Goal: Transaction & Acquisition: Book appointment/travel/reservation

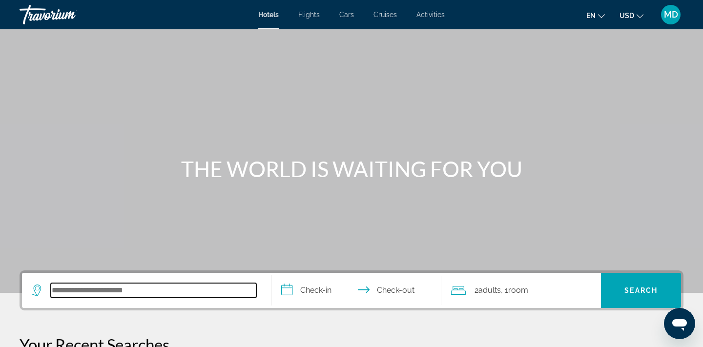
click at [135, 297] on input "Search hotel destination" at bounding box center [154, 290] width 206 height 15
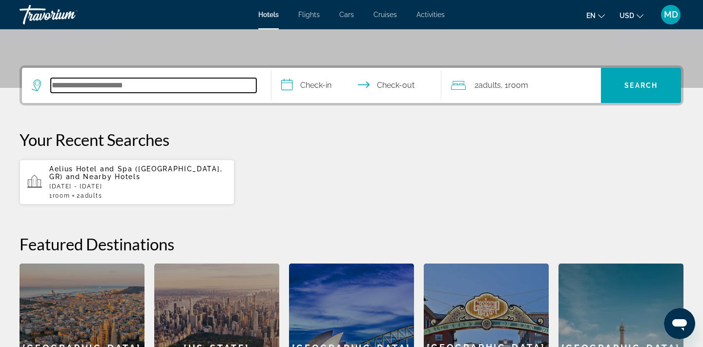
scroll to position [239, 0]
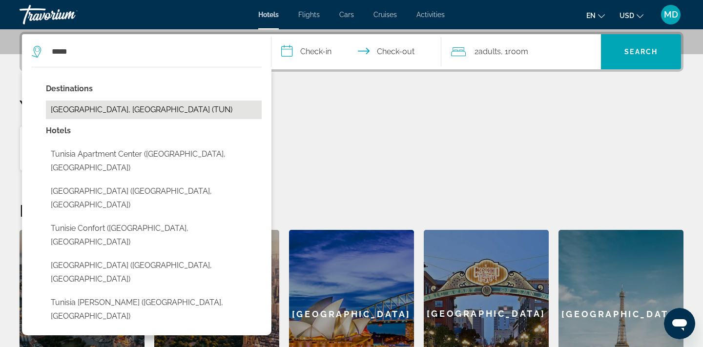
click at [97, 107] on button "[GEOGRAPHIC_DATA], [GEOGRAPHIC_DATA] (TUN)" at bounding box center [154, 110] width 216 height 19
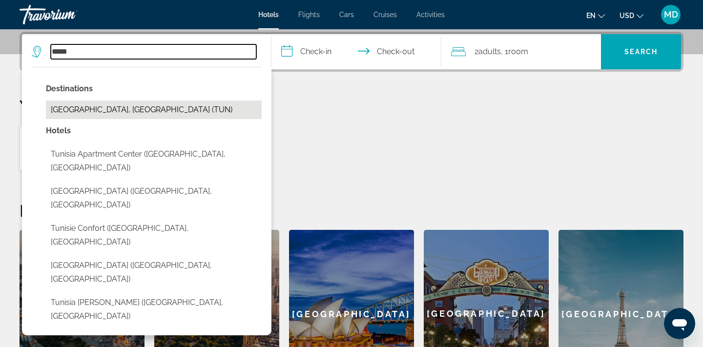
type input "**********"
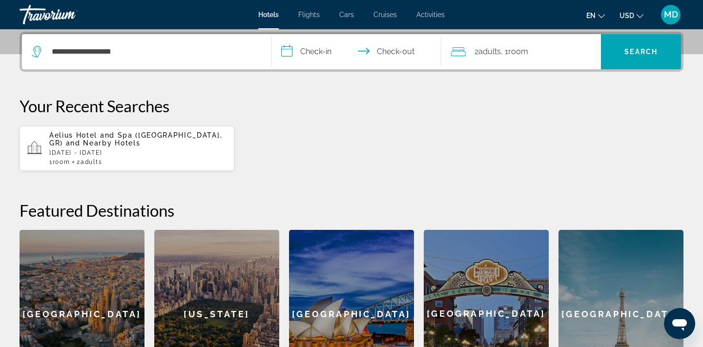
click at [321, 51] on input "**********" at bounding box center [359, 53] width 174 height 38
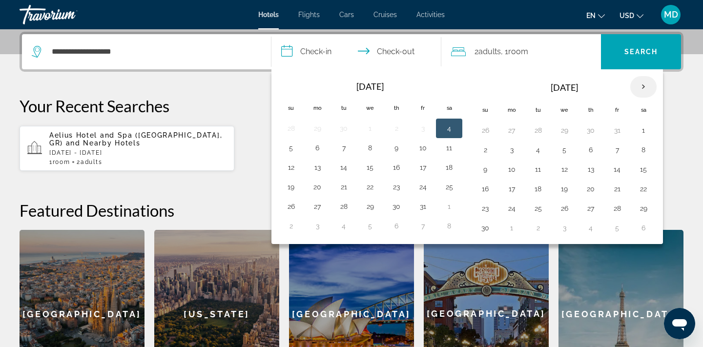
click at [646, 89] on th "Next month" at bounding box center [644, 86] width 26 height 21
click at [646, 88] on th "Next month" at bounding box center [644, 86] width 26 height 21
click at [646, 89] on th "Next month" at bounding box center [644, 86] width 26 height 21
click at [641, 155] on button "7" at bounding box center [644, 150] width 16 height 14
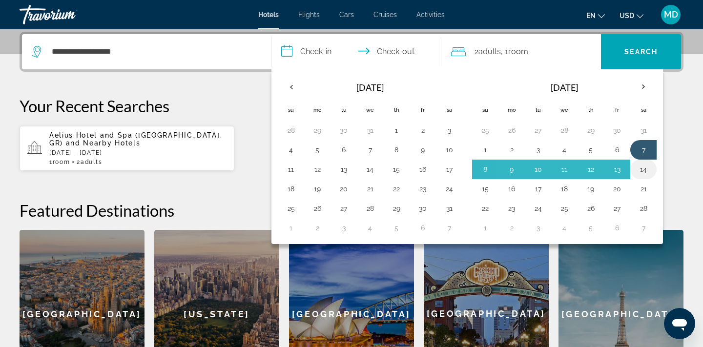
click at [643, 167] on button "14" at bounding box center [644, 170] width 16 height 14
type input "**********"
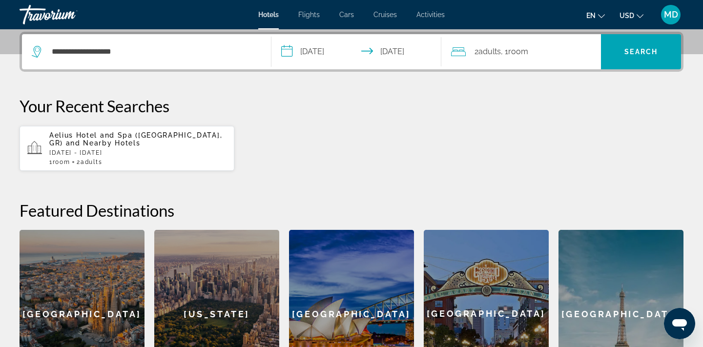
click at [509, 54] on span ", 1 Room rooms" at bounding box center [514, 52] width 27 height 14
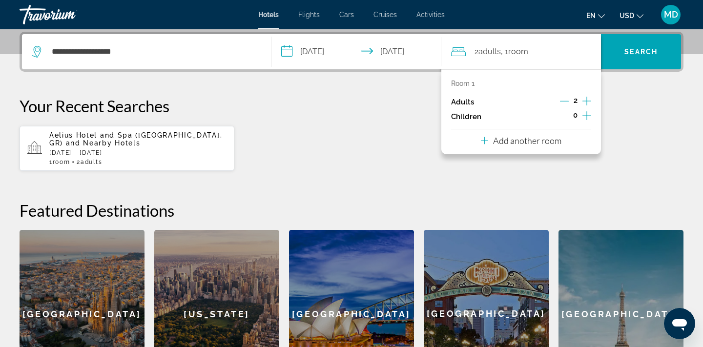
click at [584, 101] on icon "Increment adults" at bounding box center [587, 101] width 9 height 12
click at [640, 50] on span "Search" at bounding box center [641, 52] width 33 height 8
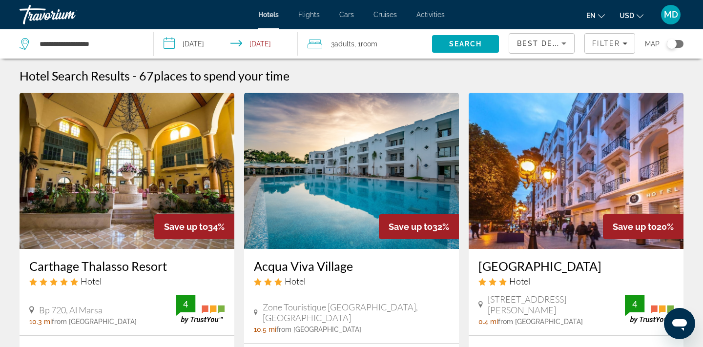
click at [330, 45] on div "3 Adult Adults , 1 Room rooms" at bounding box center [370, 44] width 125 height 14
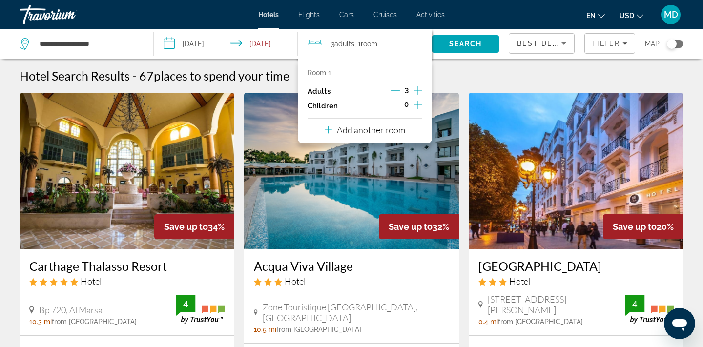
click at [369, 44] on span "Room" at bounding box center [369, 44] width 17 height 8
click at [357, 139] on button "Add another room" at bounding box center [365, 129] width 81 height 20
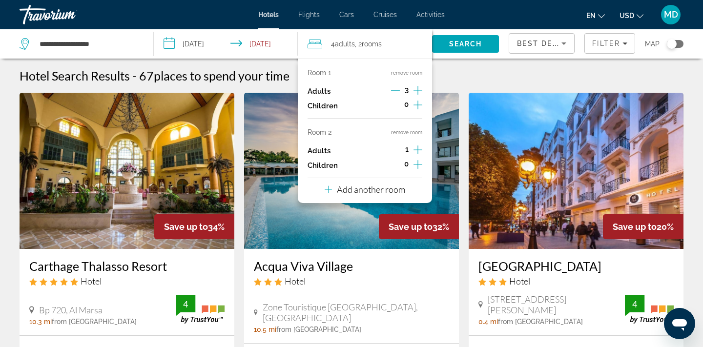
click at [416, 154] on icon "Increment adults" at bounding box center [418, 150] width 9 height 12
click at [398, 154] on icon "Decrement adults" at bounding box center [395, 150] width 9 height 9
click at [399, 90] on icon "Decrement adults" at bounding box center [395, 90] width 9 height 9
click at [475, 47] on span "Search" at bounding box center [465, 44] width 33 height 8
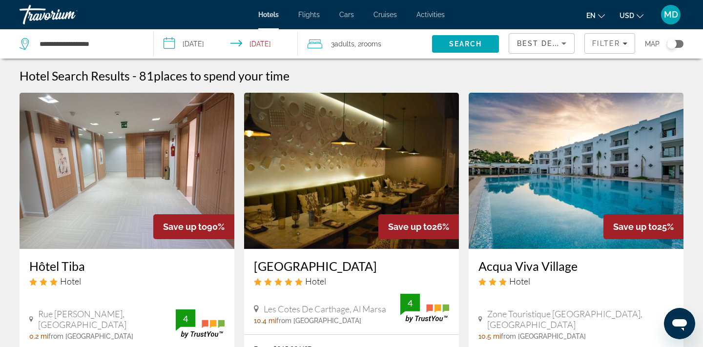
click at [597, 11] on button "en English Español Français Italiano Português русский" at bounding box center [596, 15] width 19 height 14
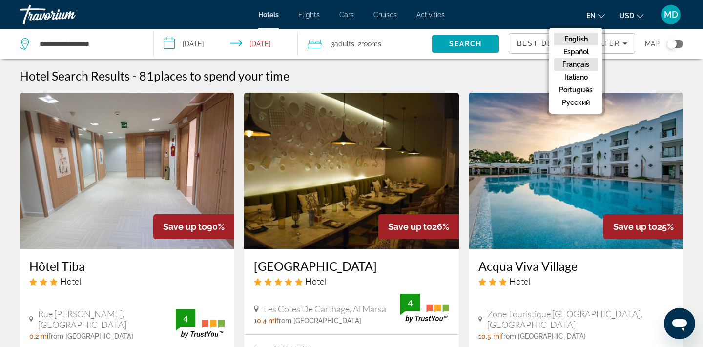
click at [584, 60] on button "Français" at bounding box center [575, 64] width 43 height 13
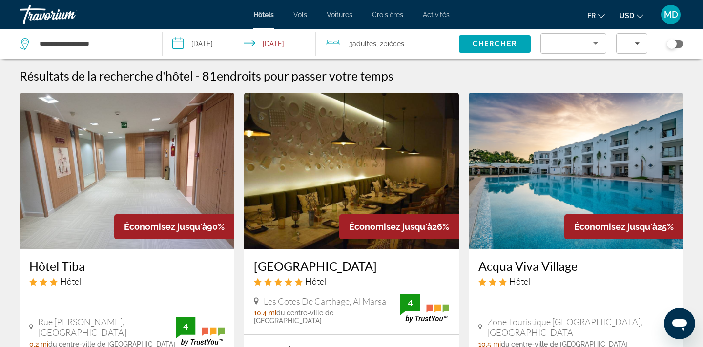
click at [600, 43] on icon "Sort by" at bounding box center [596, 44] width 12 height 12
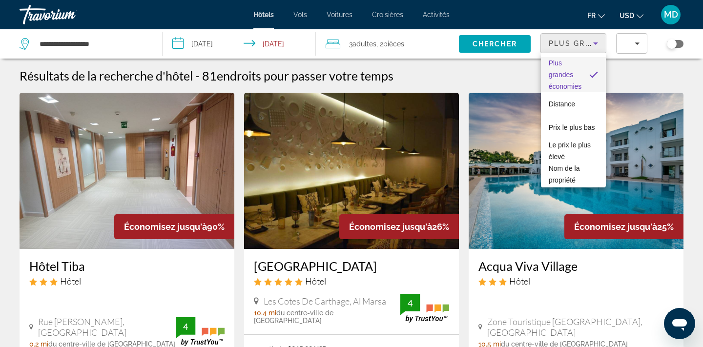
click at [637, 47] on div at bounding box center [351, 173] width 703 height 347
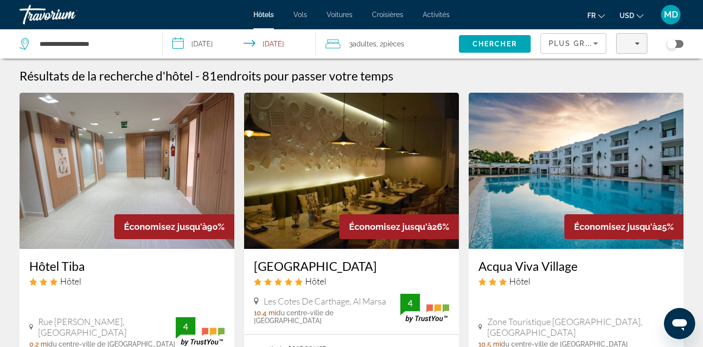
click at [637, 41] on icon "Filters" at bounding box center [637, 43] width 5 height 5
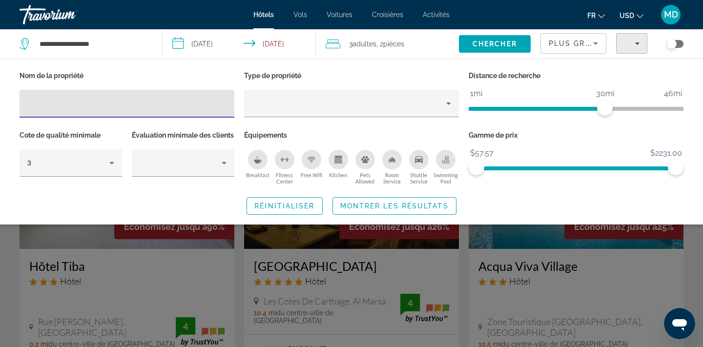
click at [637, 41] on span "Filters" at bounding box center [632, 43] width 30 height 23
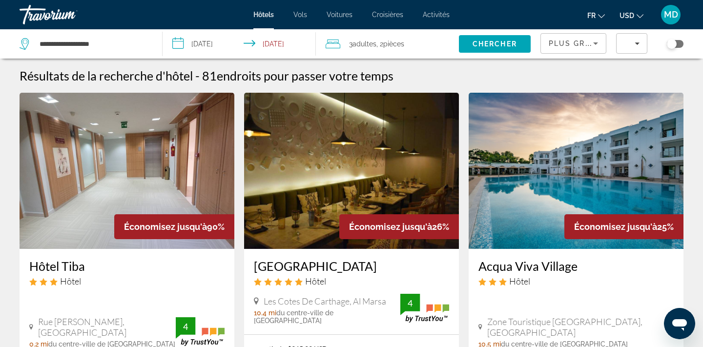
click at [400, 42] on span "pièces" at bounding box center [393, 44] width 21 height 8
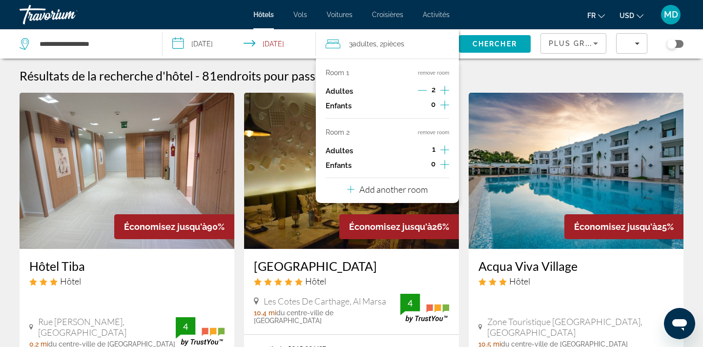
click at [424, 90] on icon "Decrement adults" at bounding box center [422, 90] width 9 height 9
click at [441, 105] on icon "Increment children" at bounding box center [445, 105] width 9 height 12
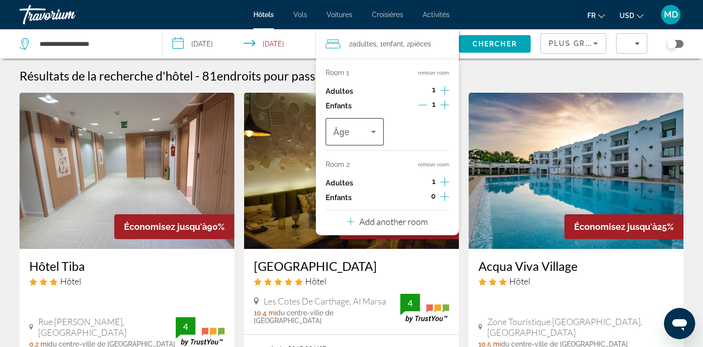
click at [374, 127] on div "Travelers: 2 adults, 1 child" at bounding box center [355, 131] width 42 height 27
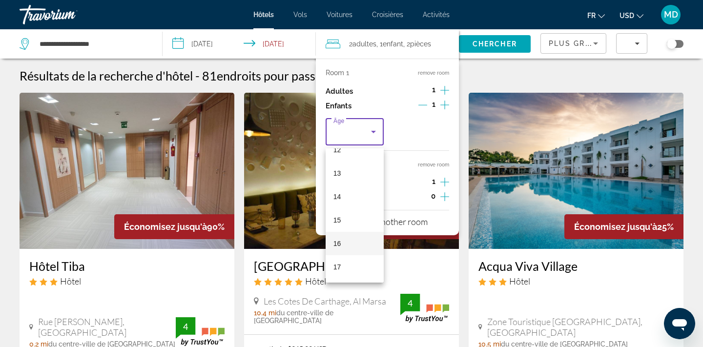
scroll to position [296, 0]
click at [352, 195] on mat-option "14" at bounding box center [355, 196] width 58 height 23
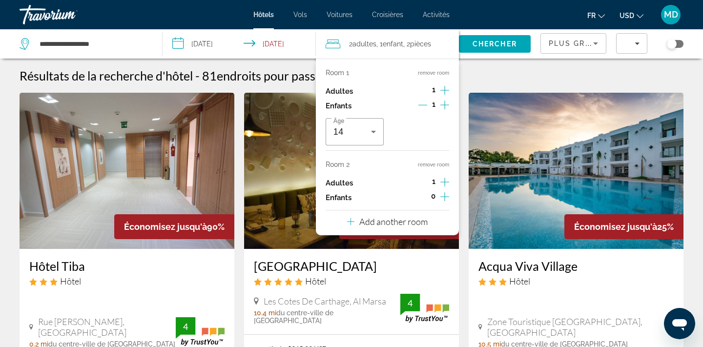
click at [444, 87] on icon "Increment adults" at bounding box center [445, 91] width 9 height 12
click at [441, 184] on icon "Increment adults" at bounding box center [445, 182] width 9 height 12
click at [422, 187] on icon "Decrement adults" at bounding box center [422, 182] width 9 height 9
click at [498, 42] on span "Chercher" at bounding box center [495, 44] width 44 height 8
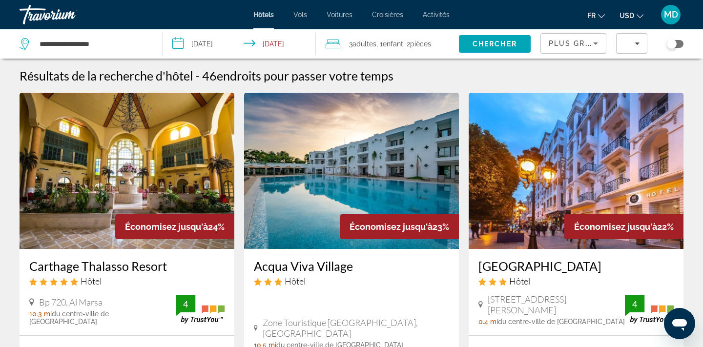
click at [597, 15] on button "fr English Español Français Italiano Português русский" at bounding box center [597, 15] width 18 height 14
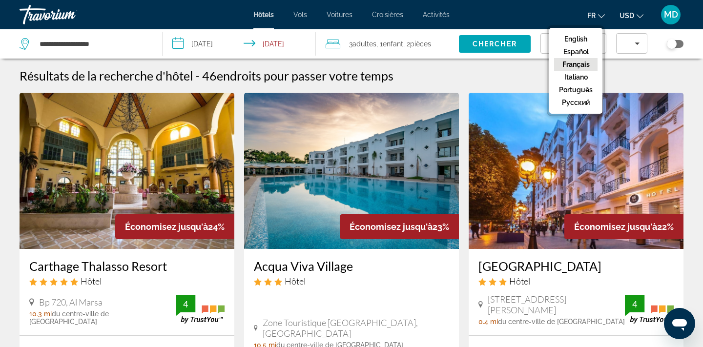
click at [597, 15] on button "fr English Español Français Italiano Português русский" at bounding box center [597, 15] width 18 height 14
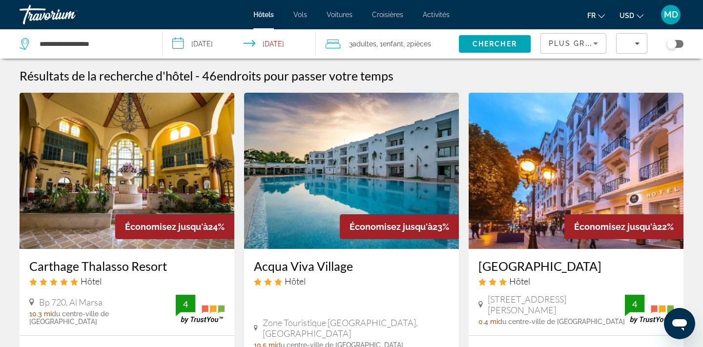
click at [637, 15] on icon "Change currency" at bounding box center [640, 16] width 7 height 7
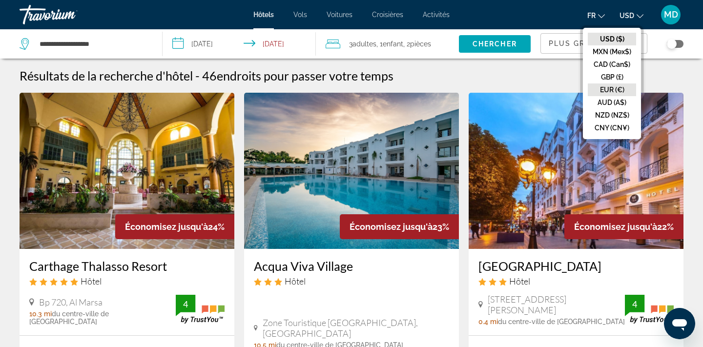
click at [619, 84] on button "EUR (€)" at bounding box center [612, 90] width 48 height 13
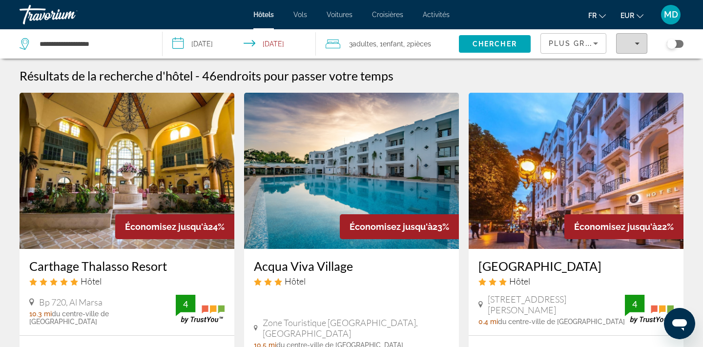
click at [633, 38] on span "Filters" at bounding box center [632, 43] width 30 height 23
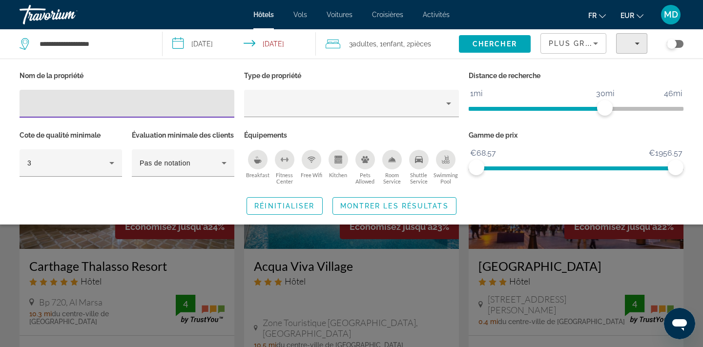
click at [634, 38] on span "Filters" at bounding box center [632, 43] width 30 height 23
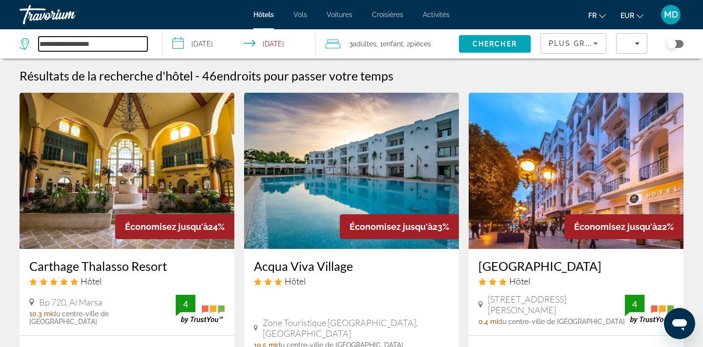
click at [102, 37] on input "**********" at bounding box center [93, 44] width 109 height 15
drag, startPoint x: 121, startPoint y: 41, endPoint x: 15, endPoint y: 42, distance: 105.5
click at [15, 41] on app-destination-search "**********" at bounding box center [81, 43] width 163 height 29
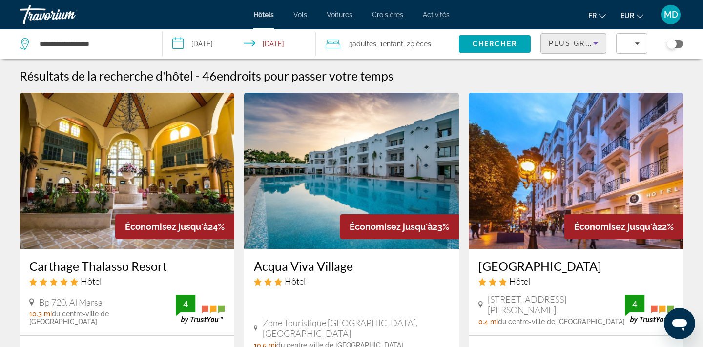
click at [573, 40] on span "Plus grandes économies" at bounding box center [607, 44] width 117 height 8
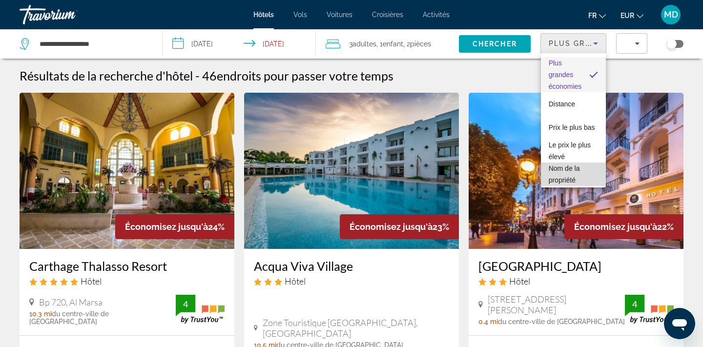
click at [566, 171] on span "Nom de la propriété" at bounding box center [564, 175] width 31 height 20
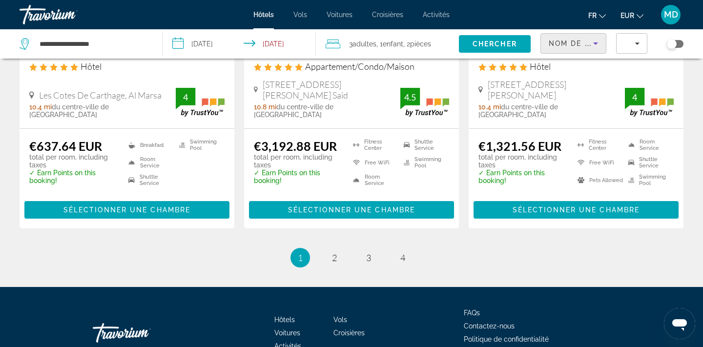
scroll to position [1161, 0]
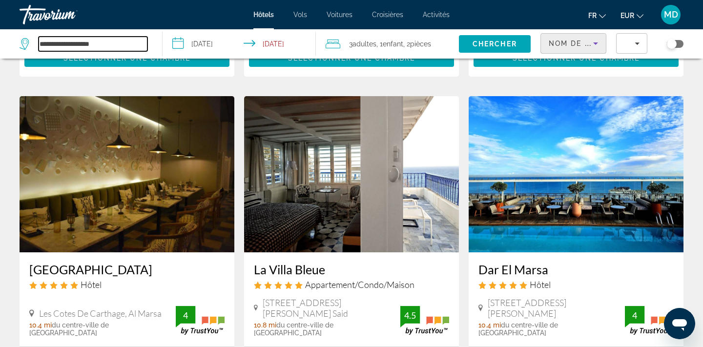
click at [101, 39] on input "**********" at bounding box center [93, 44] width 109 height 15
drag, startPoint x: 117, startPoint y: 47, endPoint x: 0, endPoint y: 32, distance: 117.7
click at [0, 32] on app-destination-search "**********" at bounding box center [81, 43] width 163 height 29
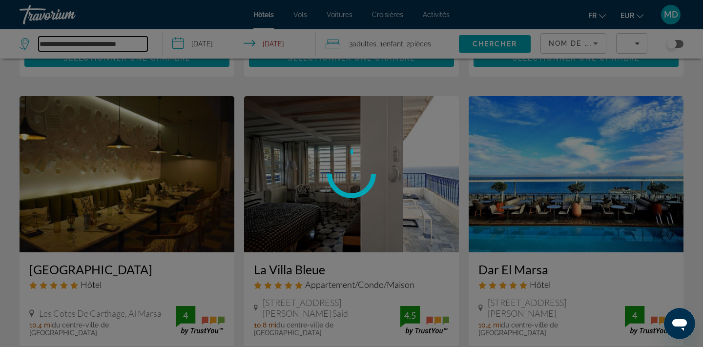
type input "**********"
click at [507, 44] on div at bounding box center [351, 173] width 703 height 347
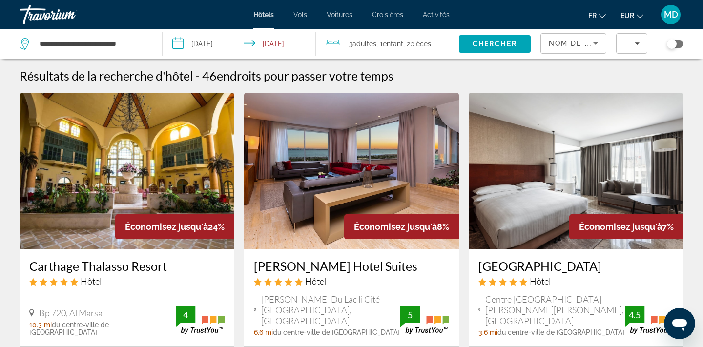
scroll to position [0, 0]
click at [605, 39] on div "Nom de la propriété" at bounding box center [573, 44] width 65 height 20
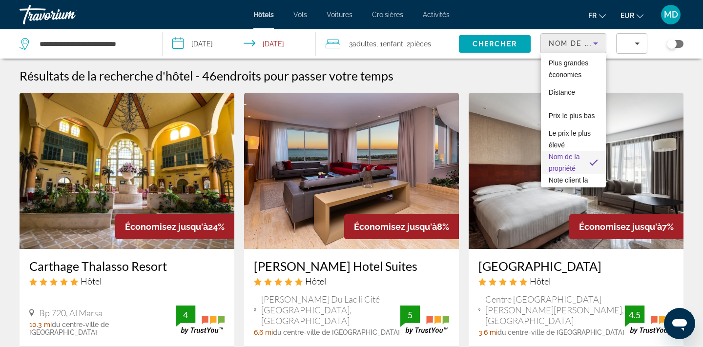
click at [673, 42] on div at bounding box center [351, 173] width 703 height 347
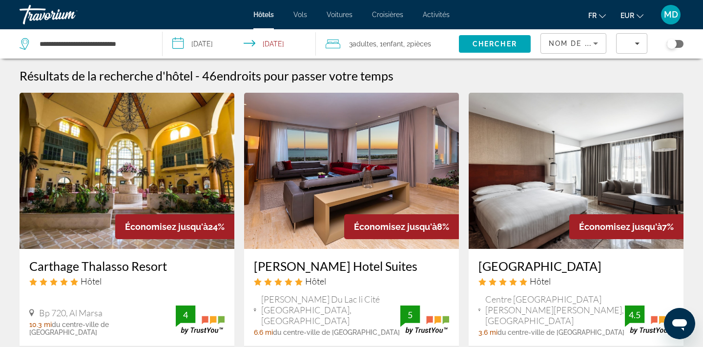
click at [674, 42] on div "Toggle map" at bounding box center [672, 44] width 10 height 10
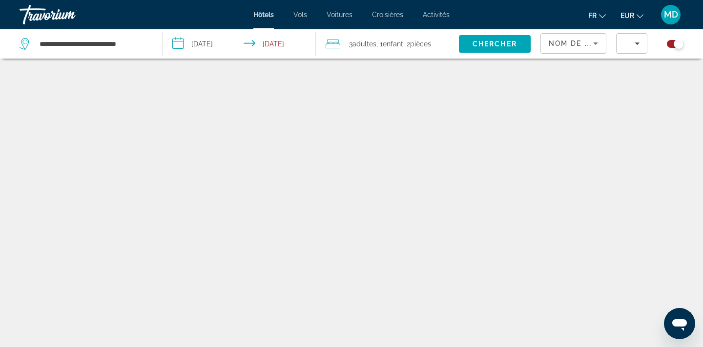
scroll to position [59, 0]
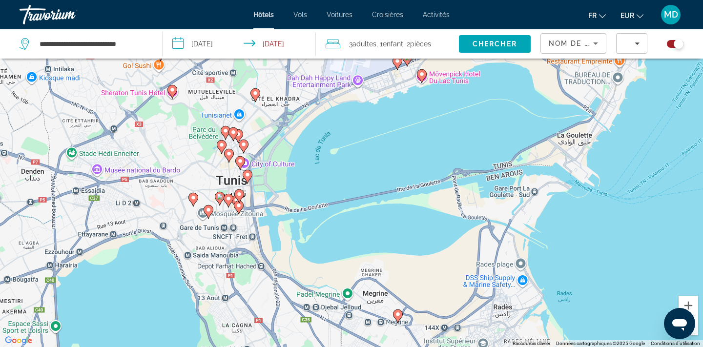
drag, startPoint x: 216, startPoint y: 144, endPoint x: 325, endPoint y: 310, distance: 198.3
click at [326, 310] on div "Pour activer le glissement avec le clavier, appuyez sur Alt+Entrée. Une fois ce…" at bounding box center [351, 173] width 703 height 347
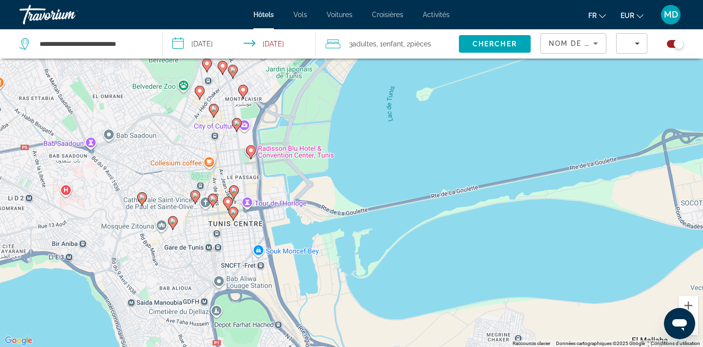
drag, startPoint x: 213, startPoint y: 40, endPoint x: 209, endPoint y: 34, distance: 7.6
click at [209, 34] on input "**********" at bounding box center [241, 45] width 157 height 32
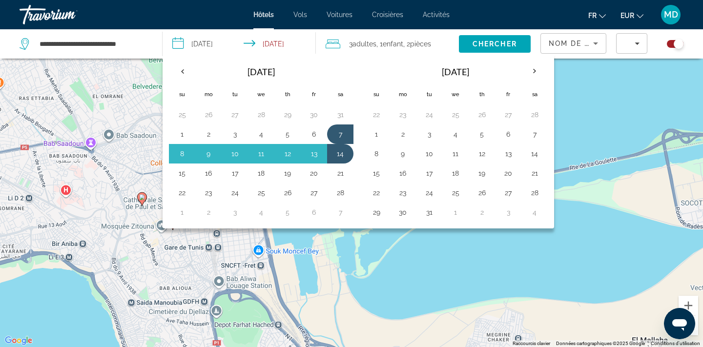
click at [406, 274] on div "Pour activer le glissement avec le clavier, appuyez sur Alt+Entrée. Une fois ce…" at bounding box center [351, 173] width 703 height 347
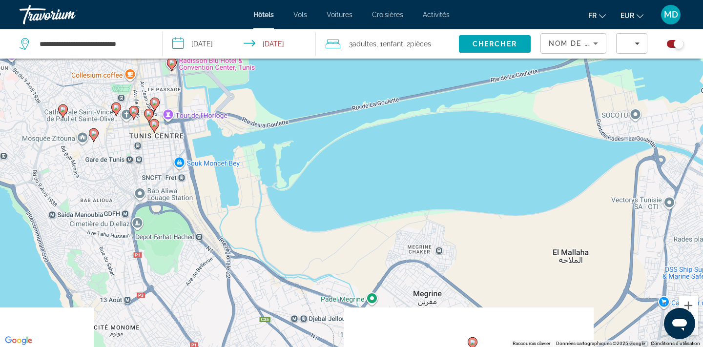
drag, startPoint x: 405, startPoint y: 275, endPoint x: 297, endPoint y: 132, distance: 178.5
click at [298, 132] on div "Pour activer le glissement avec le clavier, appuyez sur Alt+Entrée. Une fois ce…" at bounding box center [351, 173] width 703 height 347
